Goal: Transaction & Acquisition: Obtain resource

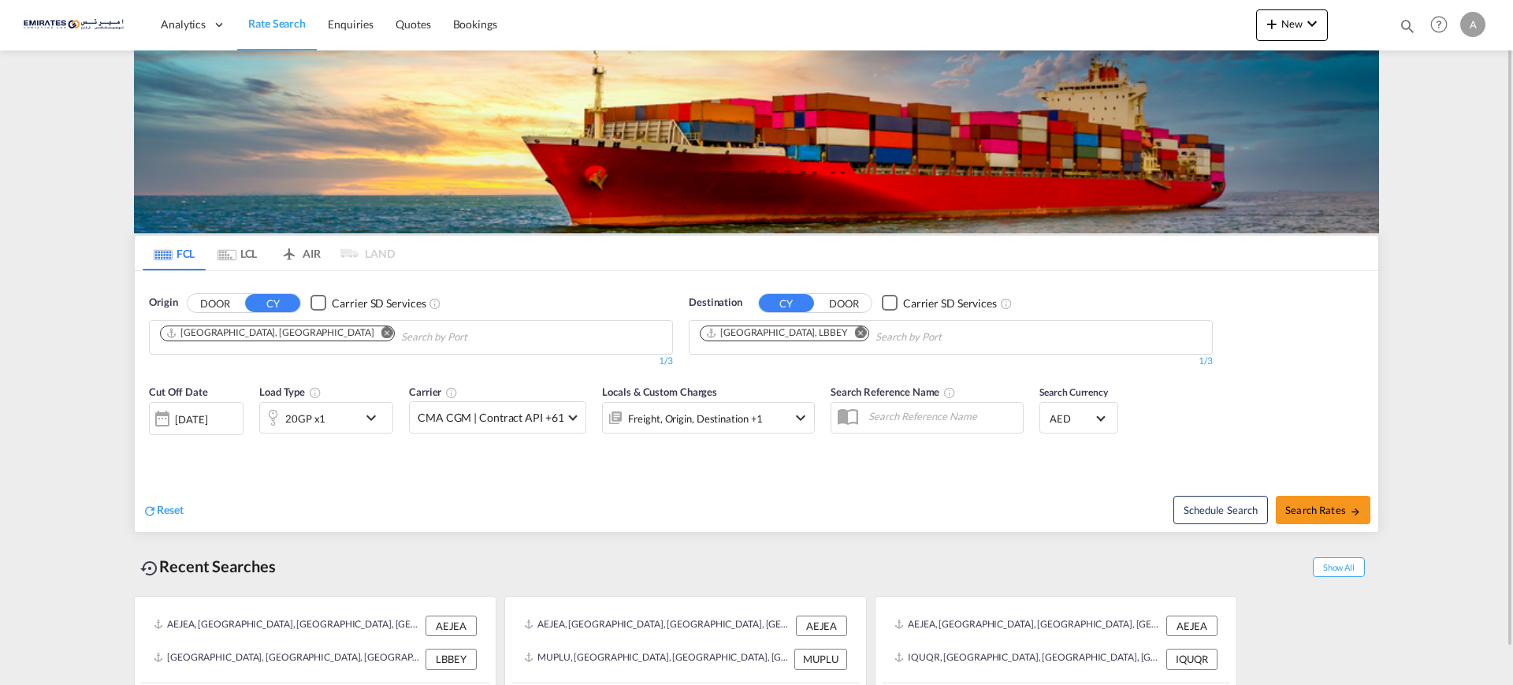
click at [855, 332] on md-icon "Remove" at bounding box center [861, 332] width 12 height 12
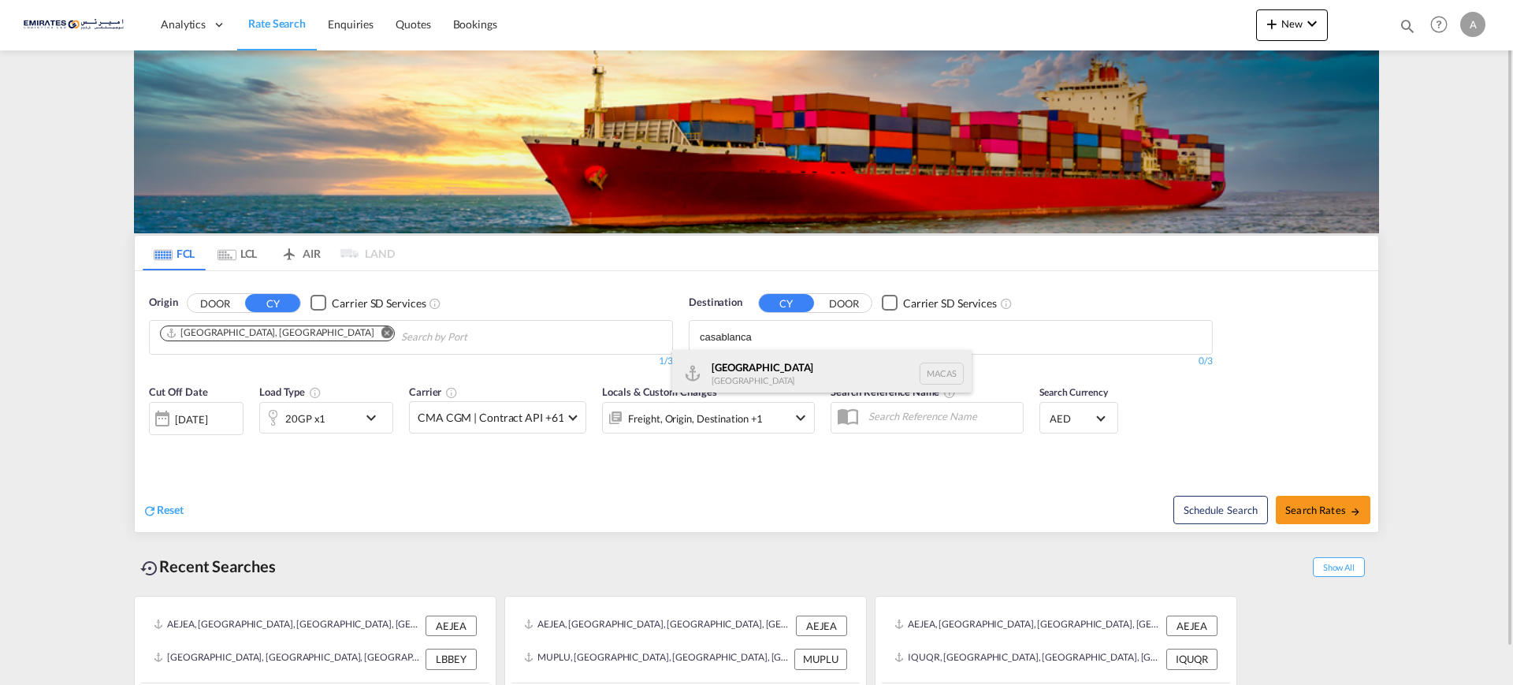
type input "casablanca"
click at [730, 376] on div "Casablanca [GEOGRAPHIC_DATA] [GEOGRAPHIC_DATA]" at bounding box center [821, 373] width 299 height 47
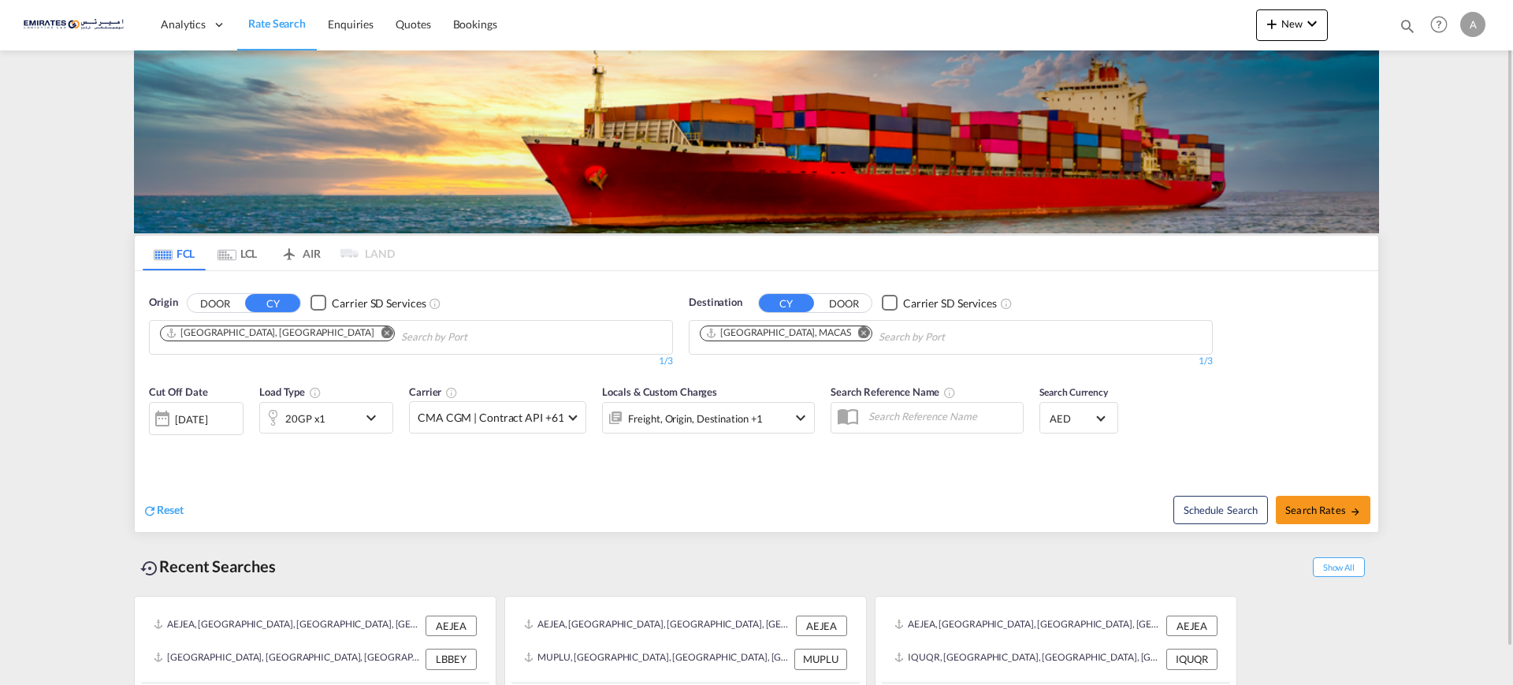
click at [334, 413] on div "20GP x1" at bounding box center [309, 418] width 98 height 32
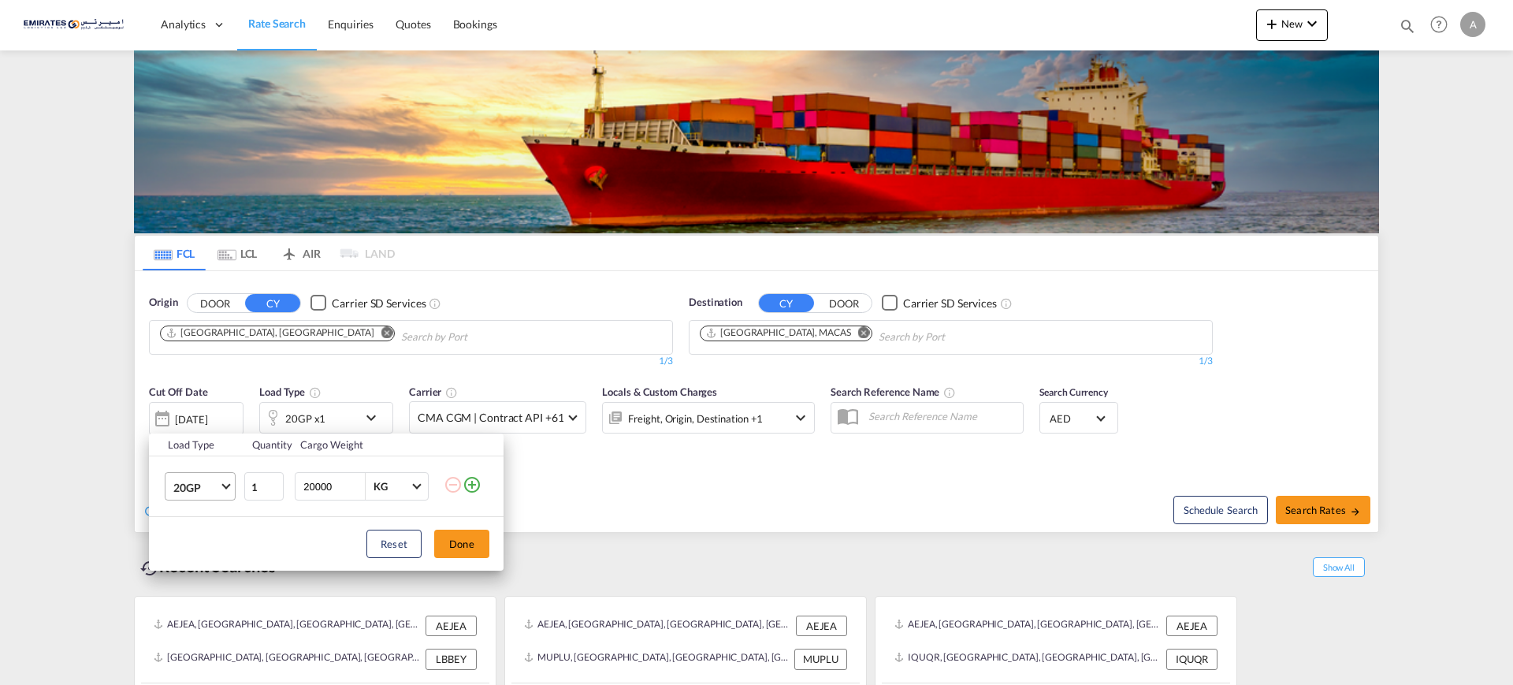
click at [214, 486] on span "20GP" at bounding box center [196, 488] width 46 height 16
click at [181, 556] on div "40HC" at bounding box center [187, 563] width 29 height 16
click at [468, 546] on button "Done" at bounding box center [461, 544] width 55 height 28
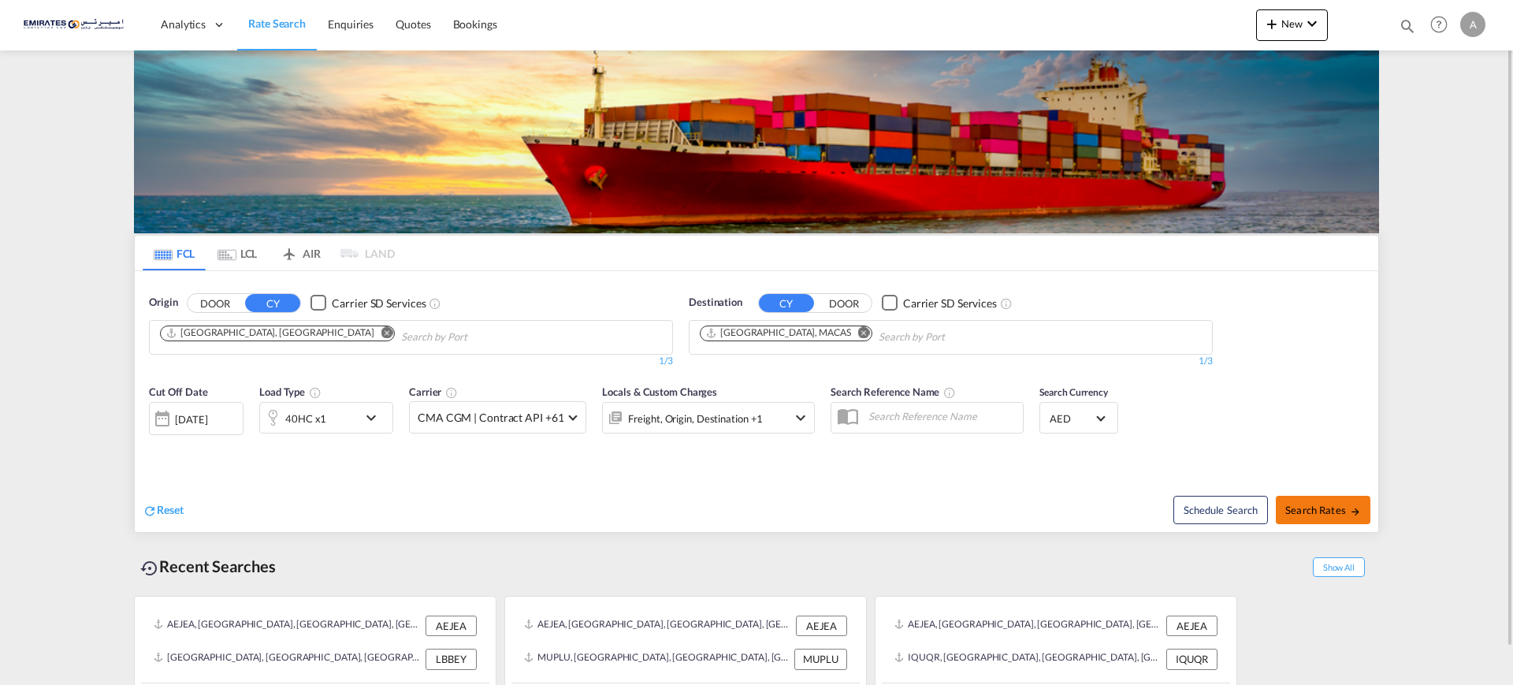
click at [1323, 522] on button "Search Rates" at bounding box center [1323, 510] width 95 height 28
type input "AEJEA to MACAS / [DATE]"
